Goal: Task Accomplishment & Management: Complete application form

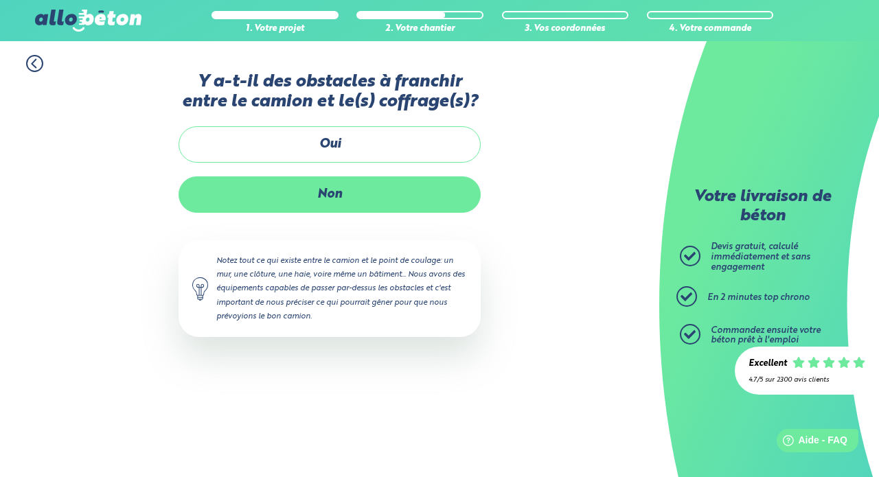
click at [414, 200] on label "Non" at bounding box center [330, 194] width 302 height 36
click at [0, 0] on input "Non" at bounding box center [0, 0] width 0 height 0
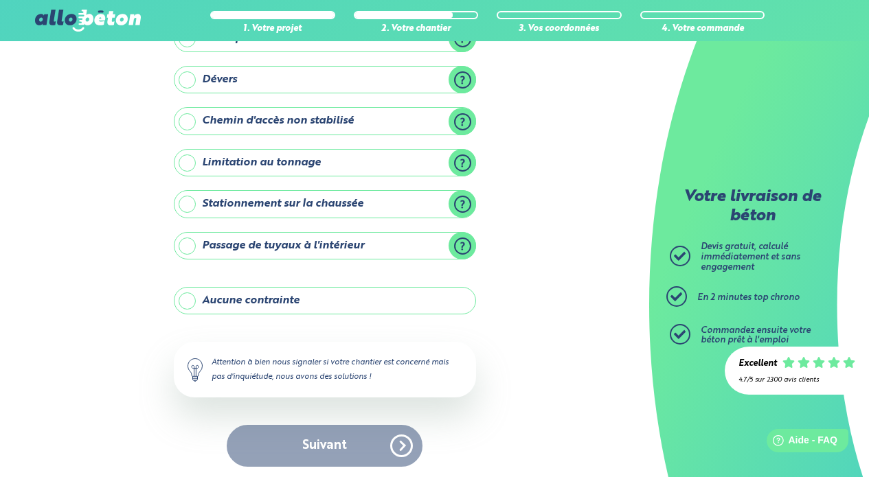
scroll to position [155, 0]
click at [317, 300] on label "Aucune contrainte" at bounding box center [325, 301] width 302 height 27
click at [0, 0] on input "Aucune contrainte" at bounding box center [0, 0] width 0 height 0
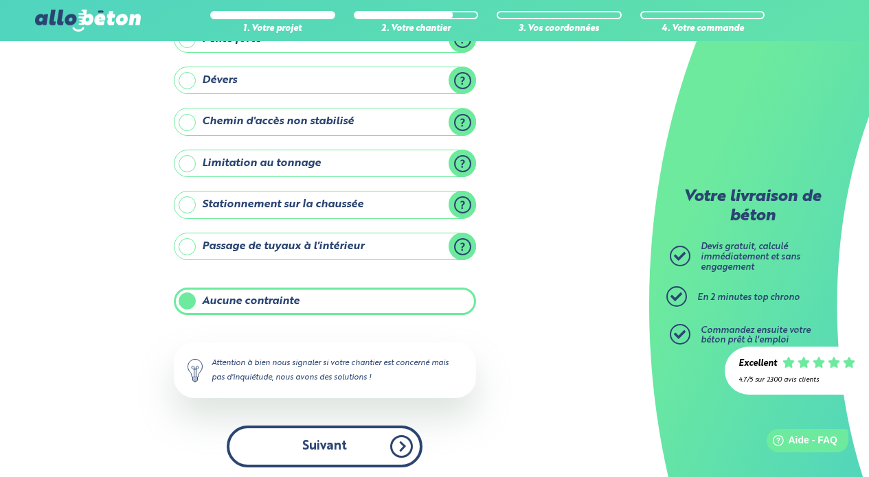
click at [319, 451] on button "Suivant" at bounding box center [325, 447] width 196 height 42
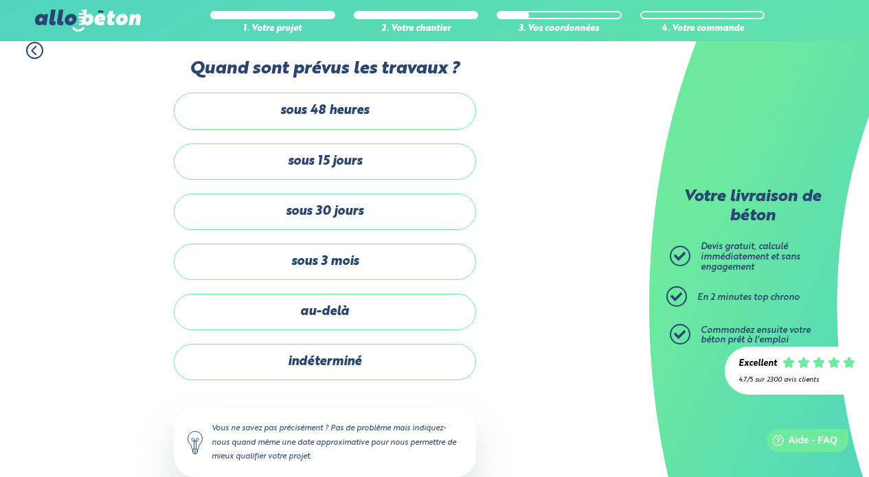
scroll to position [11, 0]
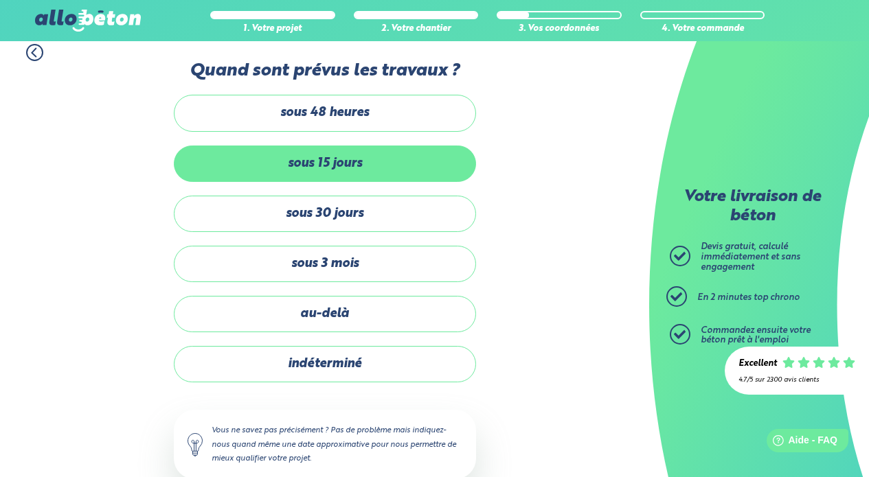
click at [336, 159] on label "sous 15 jours" at bounding box center [325, 164] width 302 height 36
click at [0, 0] on input "sous 15 jours" at bounding box center [0, 0] width 0 height 0
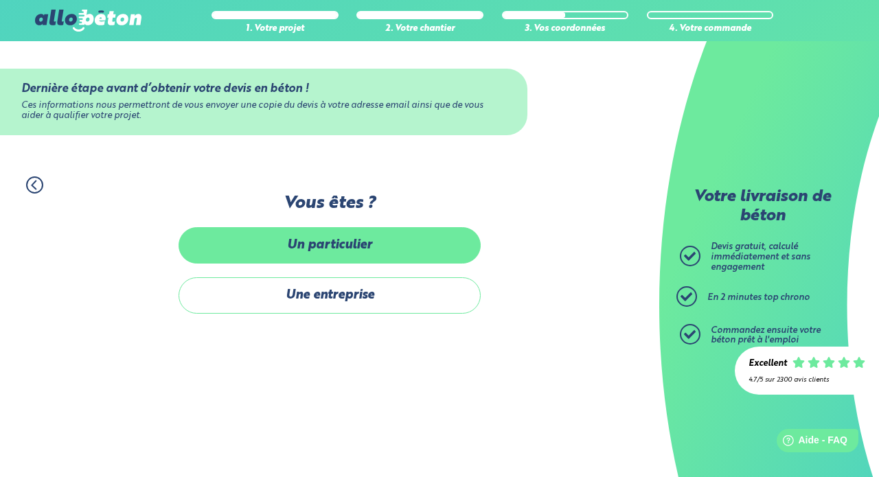
click at [358, 251] on label "Un particulier" at bounding box center [330, 245] width 302 height 36
click at [0, 0] on input "Un particulier" at bounding box center [0, 0] width 0 height 0
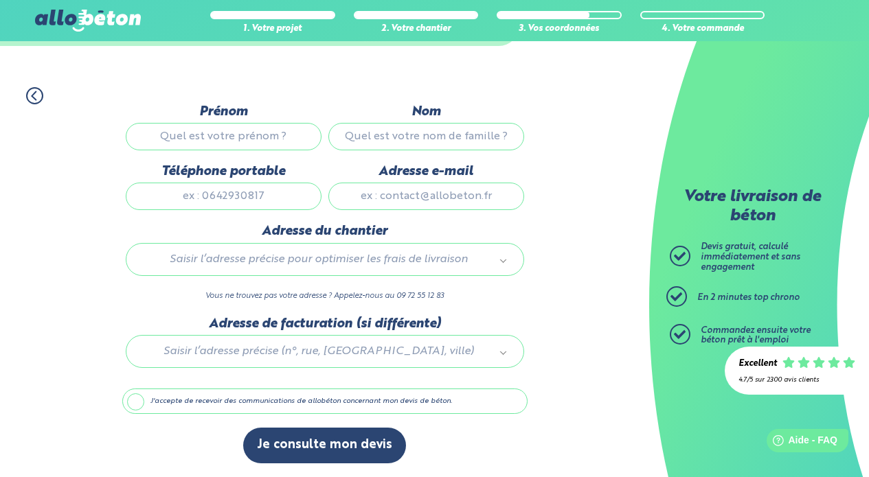
scroll to position [90, 0]
type input "Léa"
type input "[PERSON_NAME]"
type input "0667144364"
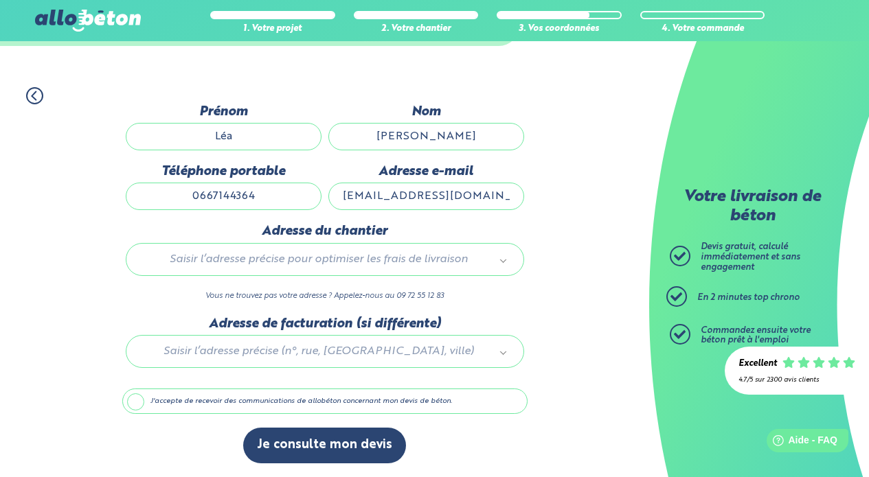
type input "[EMAIL_ADDRESS][DOMAIN_NAME]"
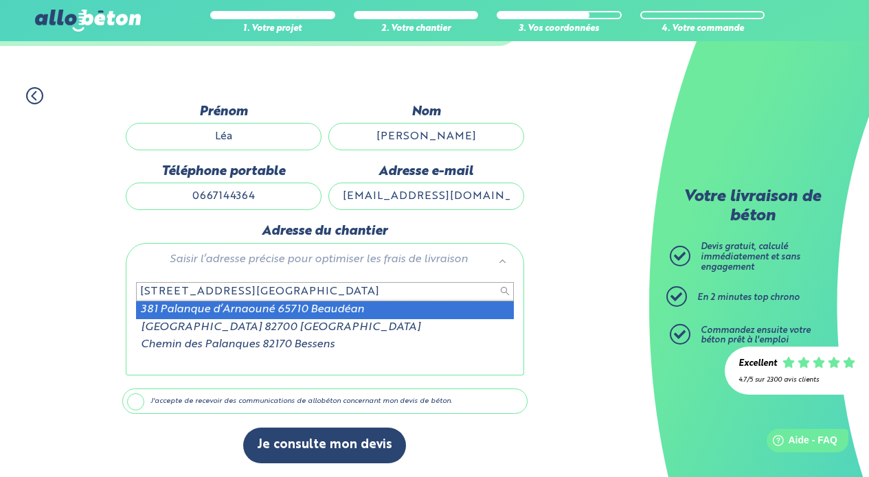
type input "[STREET_ADDRESS][GEOGRAPHIC_DATA]"
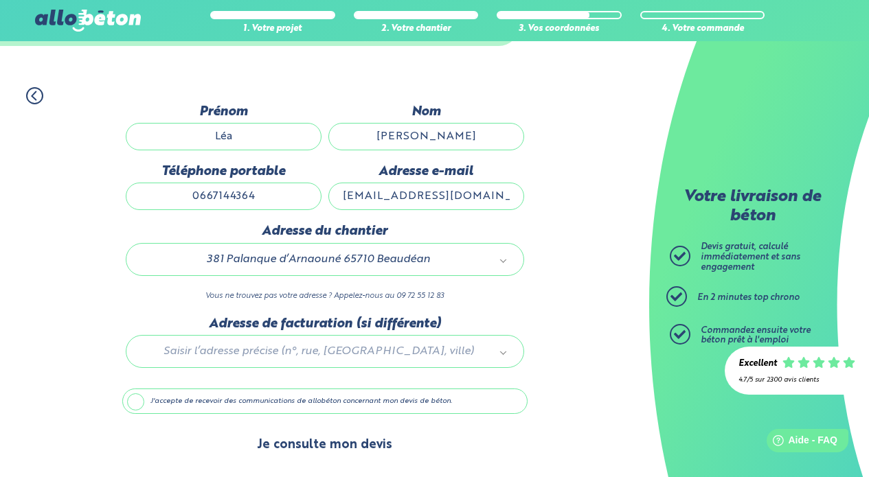
click at [321, 455] on button "Je consulte mon devis" at bounding box center [324, 445] width 163 height 35
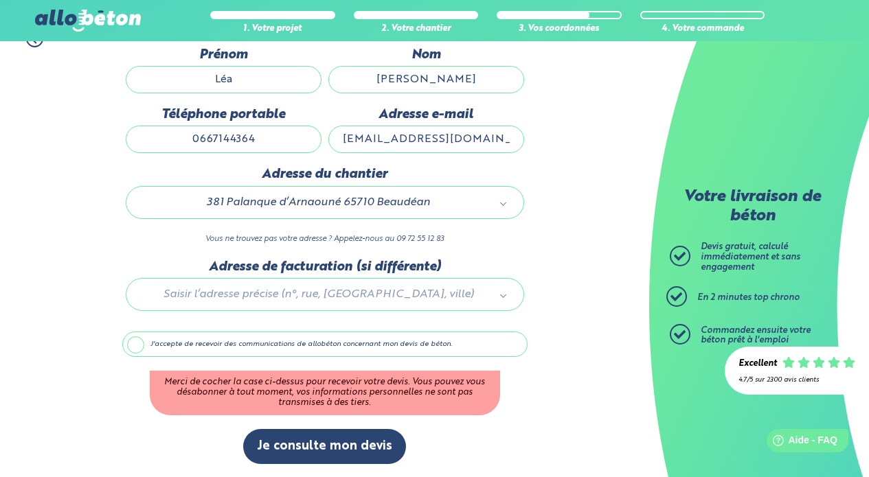
click at [133, 347] on label "J'accepte de recevoir des communications de allobéton concernant mon devis de b…" at bounding box center [324, 345] width 405 height 26
click at [0, 0] on input "J'accepte de recevoir des communications de allobéton concernant mon devis de b…" at bounding box center [0, 0] width 0 height 0
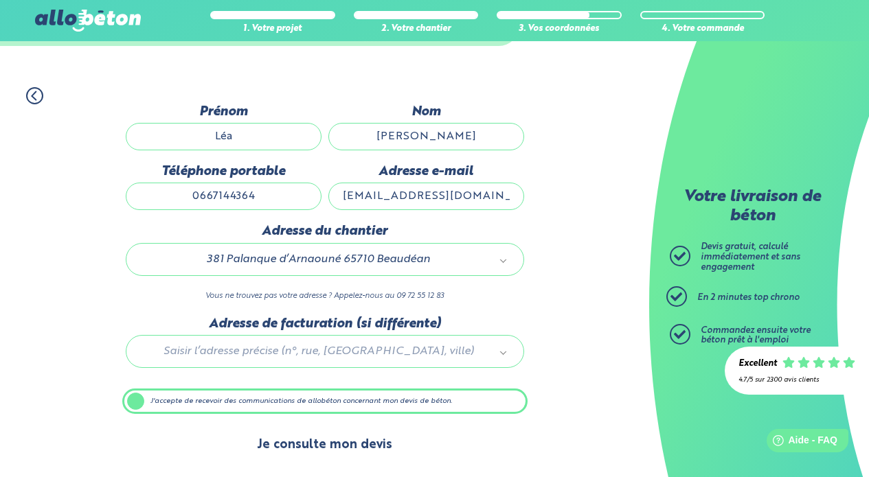
click at [339, 455] on button "Je consulte mon devis" at bounding box center [324, 445] width 163 height 35
